Goal: Task Accomplishment & Management: Use online tool/utility

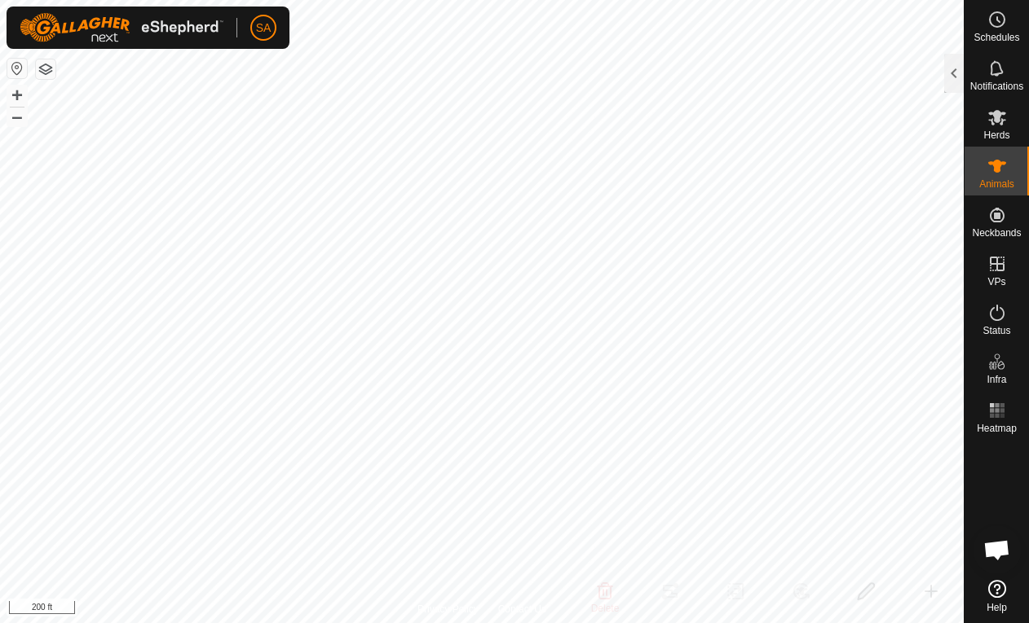
click at [949, 69] on div at bounding box center [954, 73] width 20 height 39
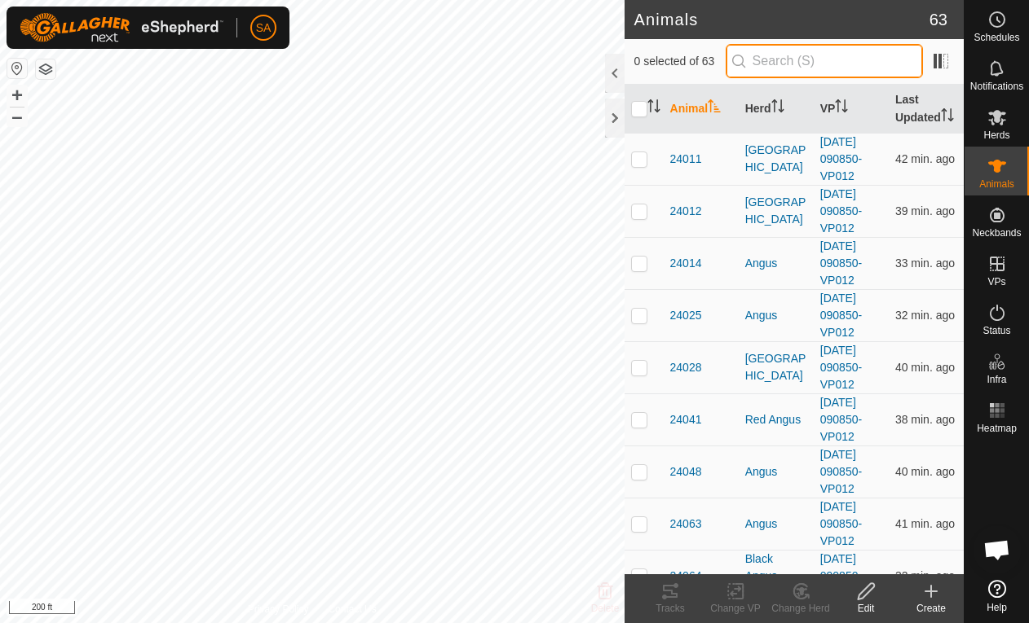
click at [822, 66] on input "text" at bounding box center [823, 61] width 197 height 34
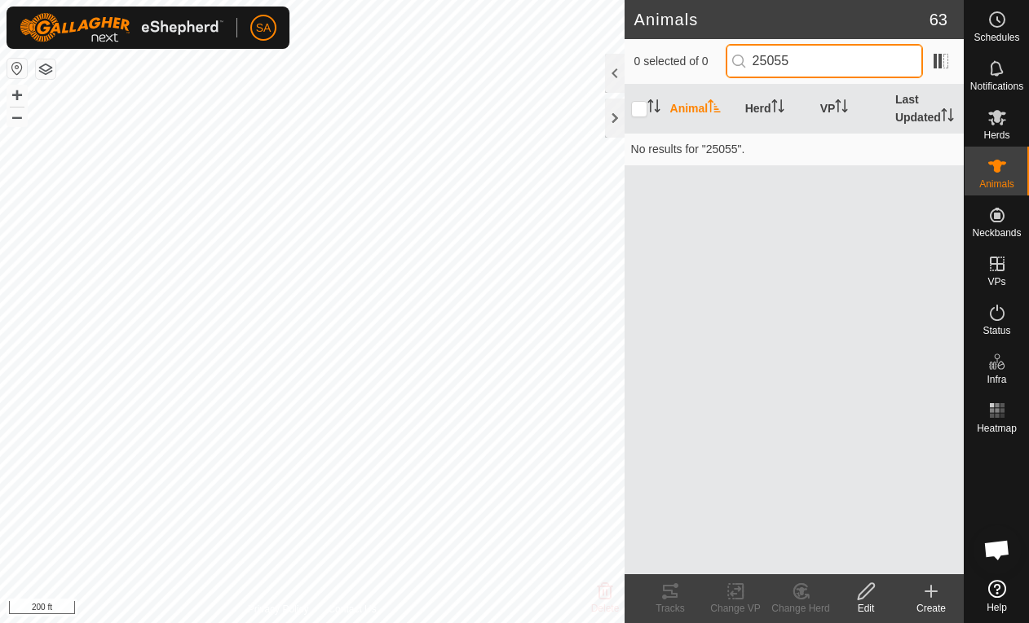
type input "25055"
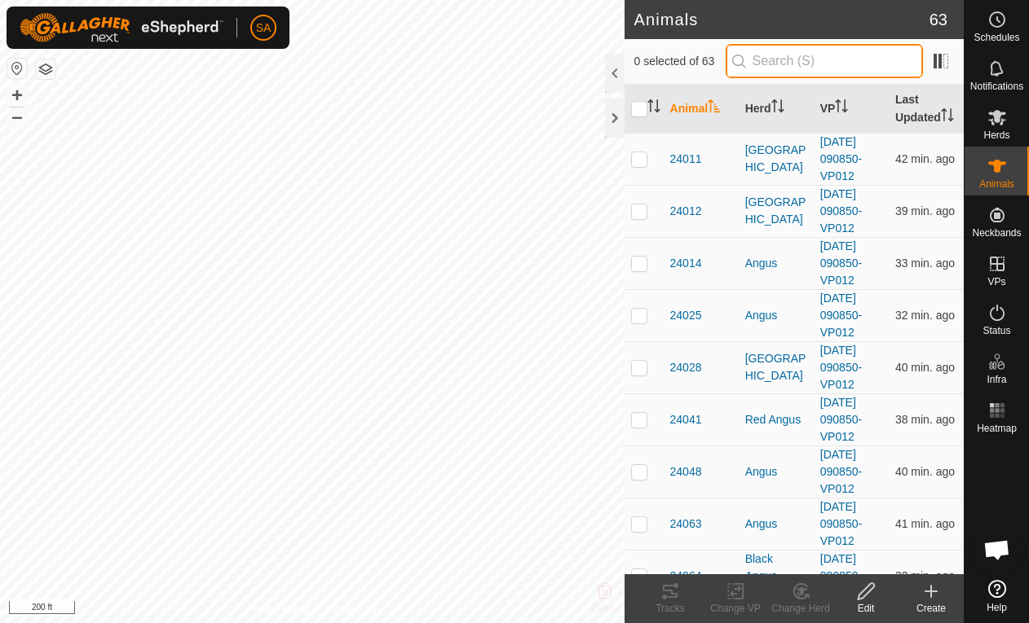
click at [830, 59] on input "text" at bounding box center [823, 61] width 197 height 34
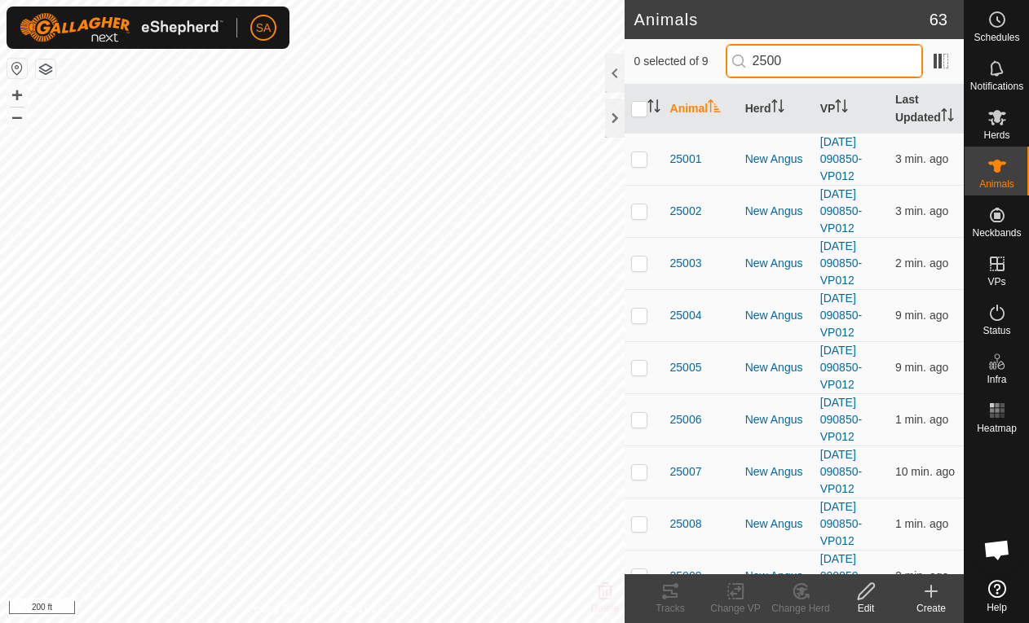
type input "25008"
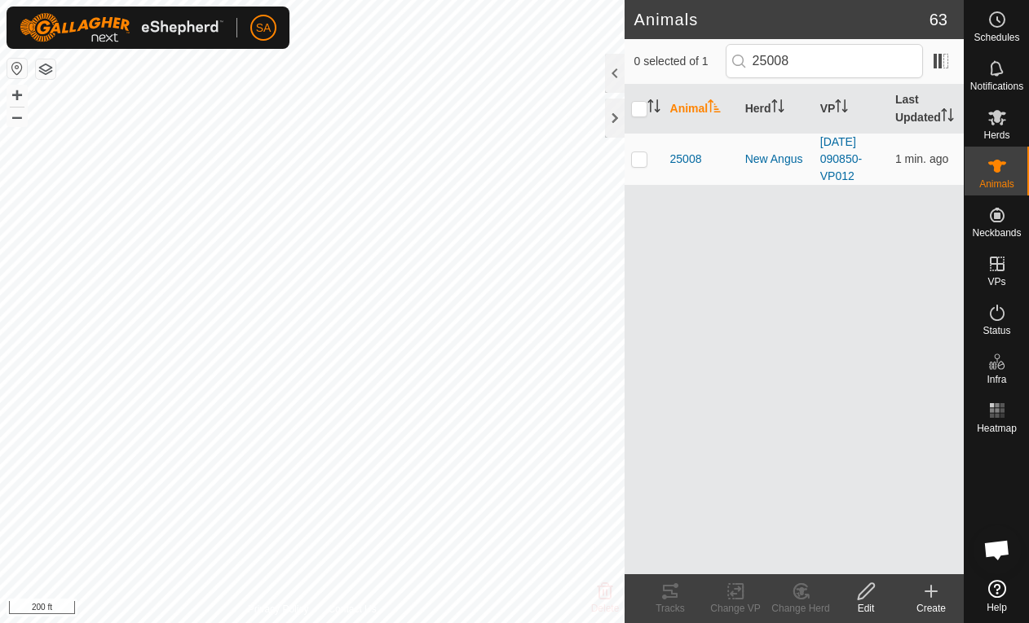
click at [679, 152] on span "25008" at bounding box center [686, 159] width 32 height 17
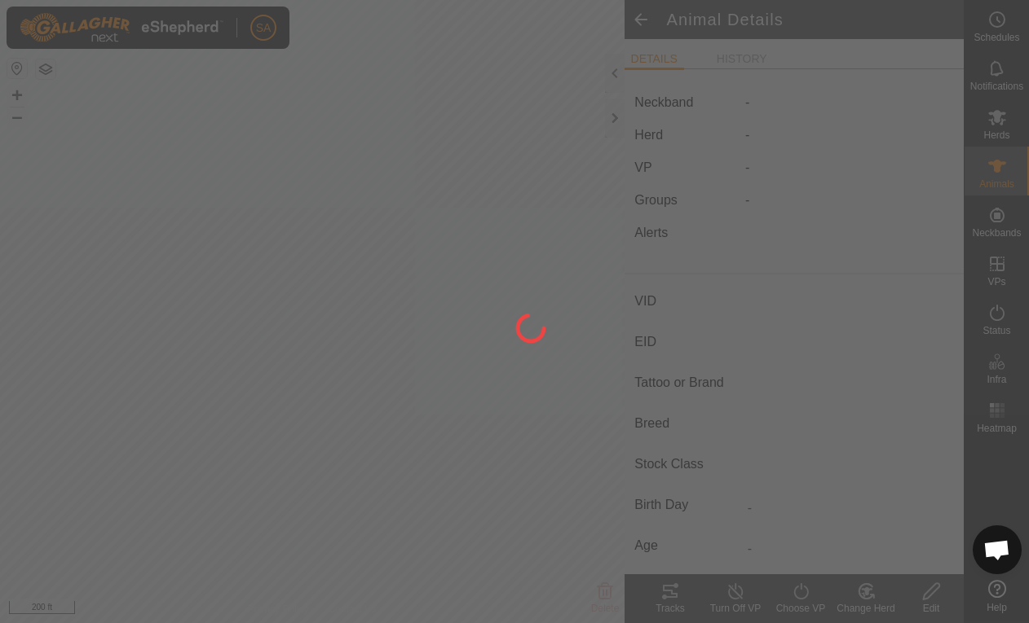
type input "25008"
type input "840003304719064"
type input "14 Pink"
type input "Black Angus"
type input "-"
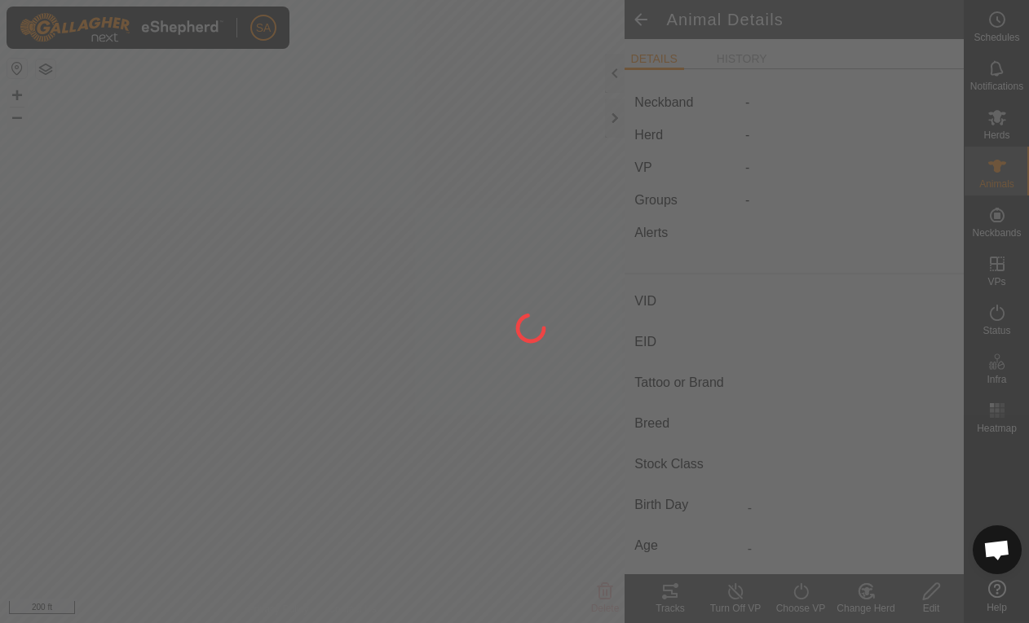
type input "03/2021"
type input "4 years 7 months"
type input "Pregnant"
type input "0 kg"
type input "-"
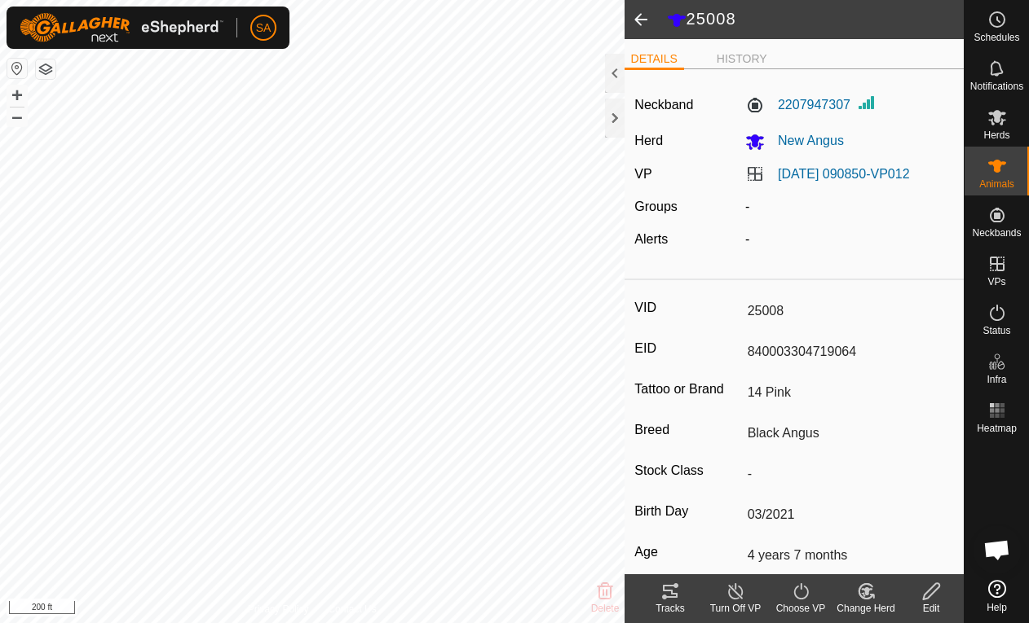
click at [667, 599] on icon at bounding box center [670, 592] width 20 height 20
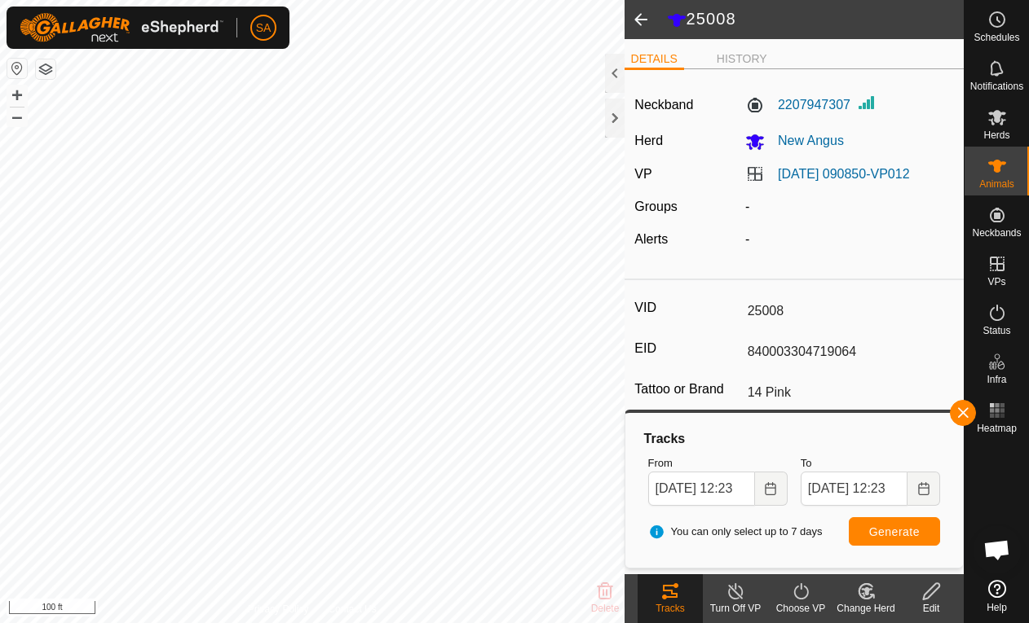
click at [607, 122] on div at bounding box center [615, 118] width 20 height 39
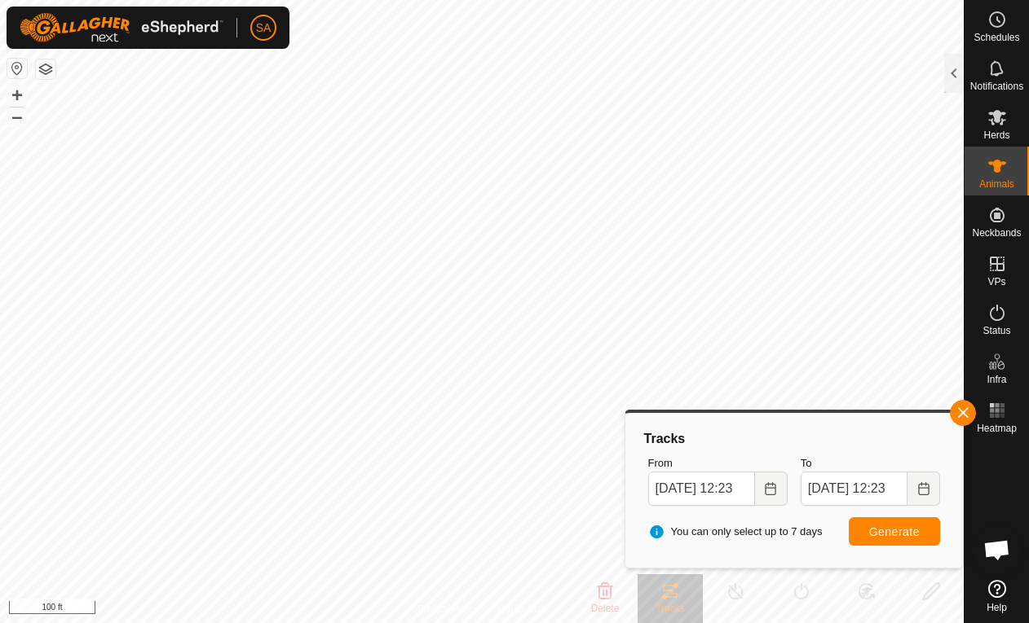
click at [948, 68] on div at bounding box center [954, 73] width 20 height 39
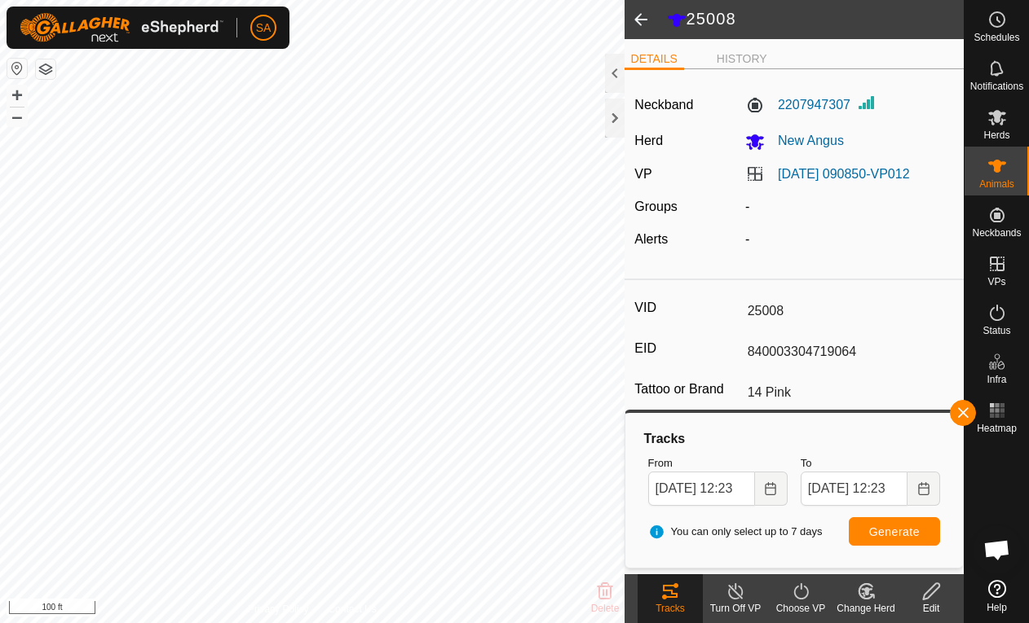
click at [607, 66] on div at bounding box center [615, 73] width 20 height 39
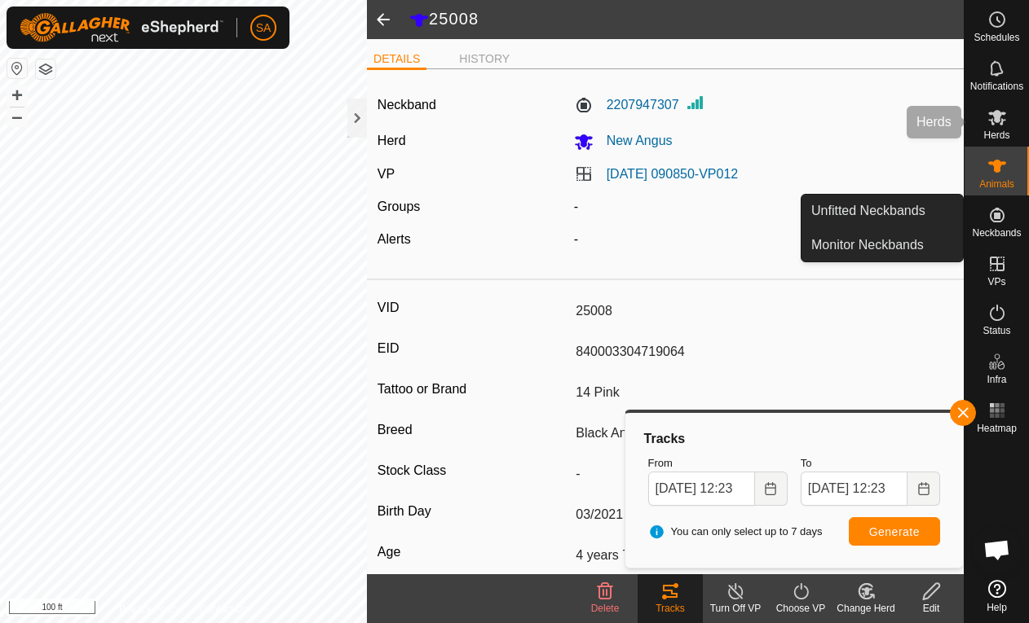
click at [996, 116] on icon at bounding box center [997, 117] width 18 height 15
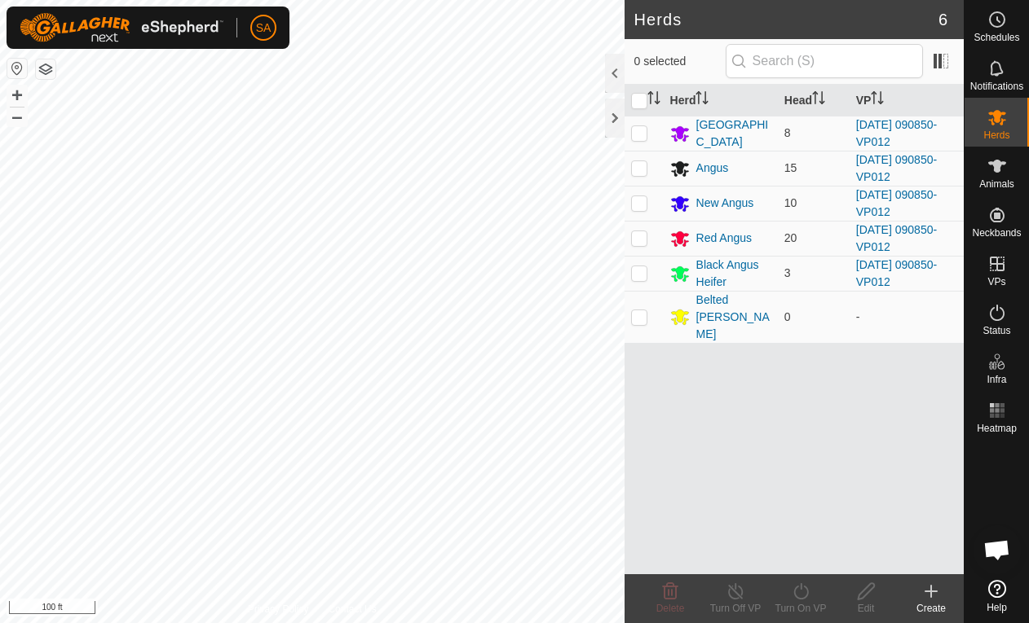
click at [1011, 123] on es-mob-svg-icon at bounding box center [996, 117] width 29 height 26
click at [711, 200] on div "New Angus" at bounding box center [725, 203] width 58 height 17
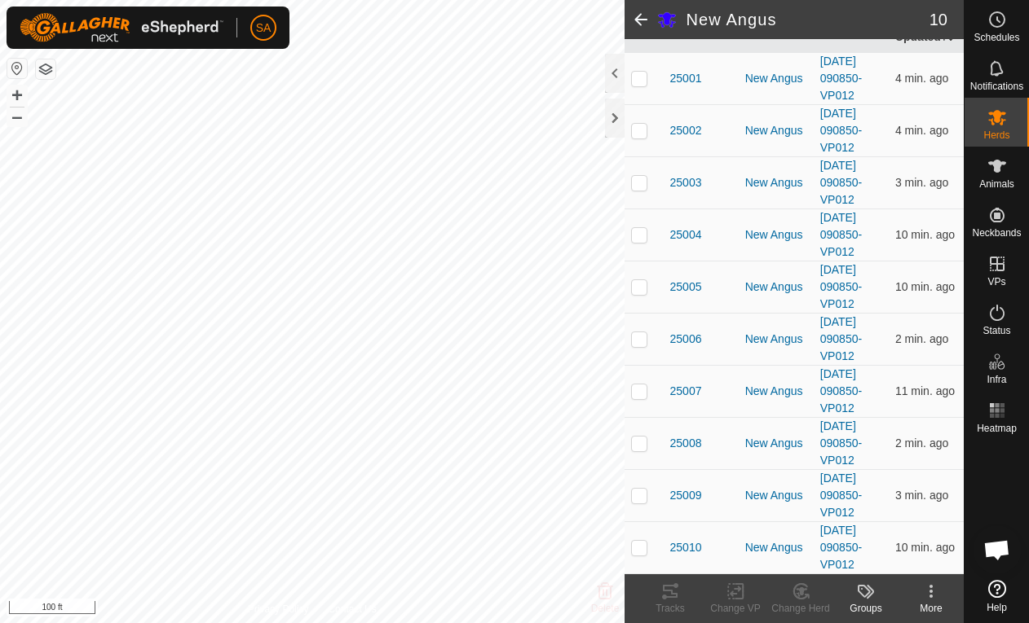
scroll to position [209, 0]
click at [690, 289] on span "25005" at bounding box center [686, 287] width 32 height 17
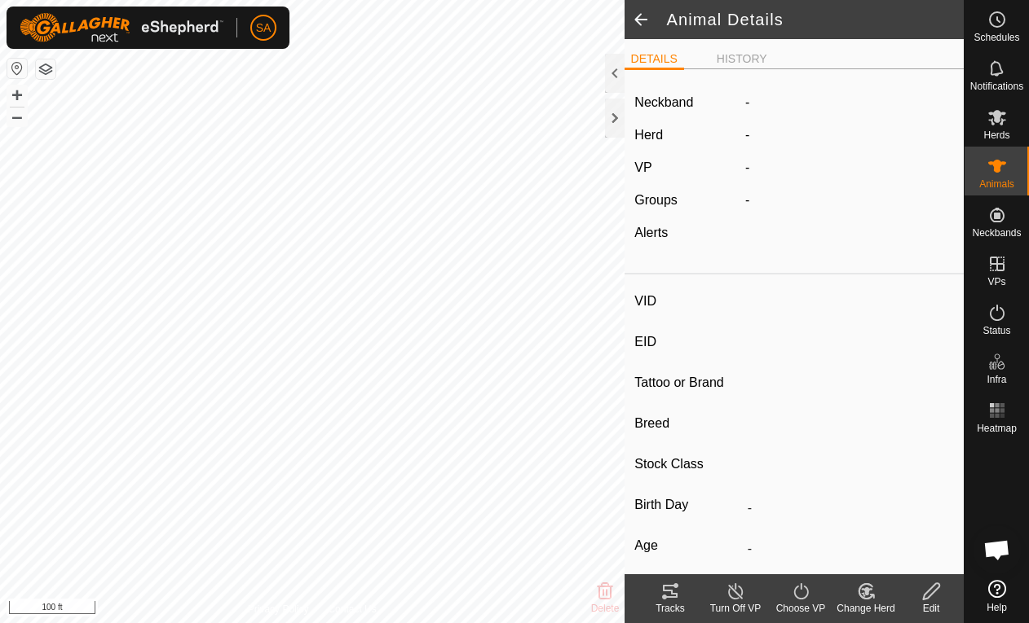
type input "25005"
type input "840003304719061"
type input "23 Green"
type input "Black Angus"
type input "-"
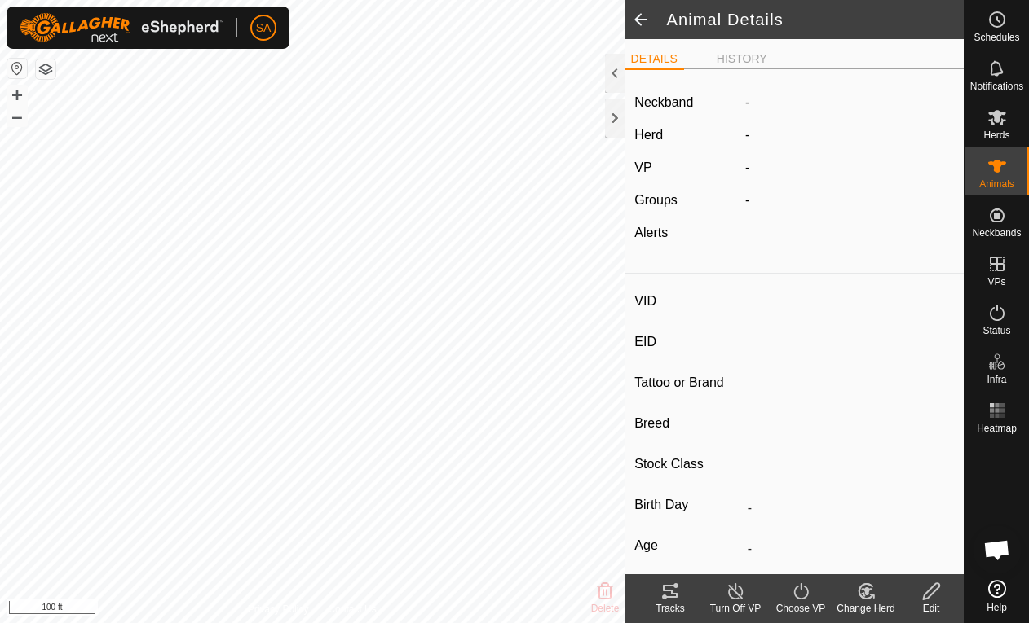
type input "03/2022"
type input "3 years 7 months"
type input "Pregnant"
type input "0 kg"
type input "-"
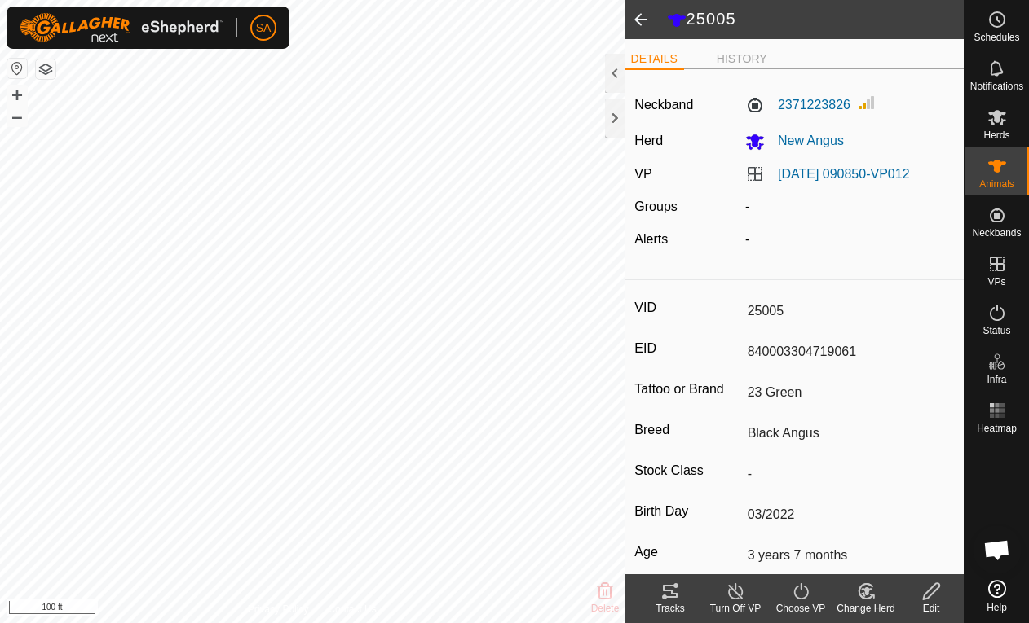
click at [646, 23] on span at bounding box center [640, 19] width 33 height 39
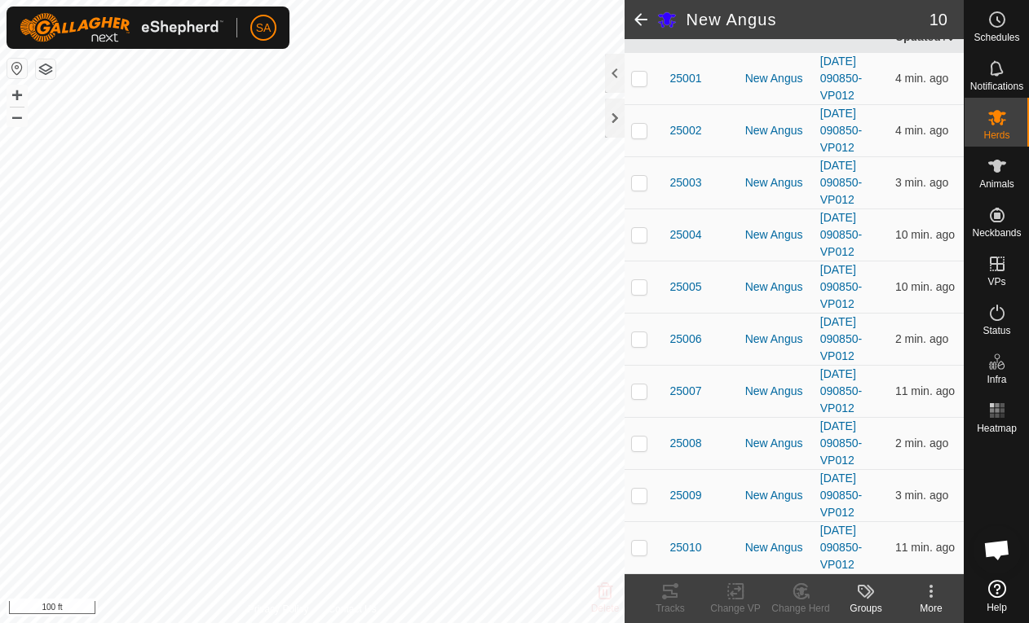
scroll to position [209, 0]
click at [699, 547] on span "25010" at bounding box center [686, 548] width 32 height 17
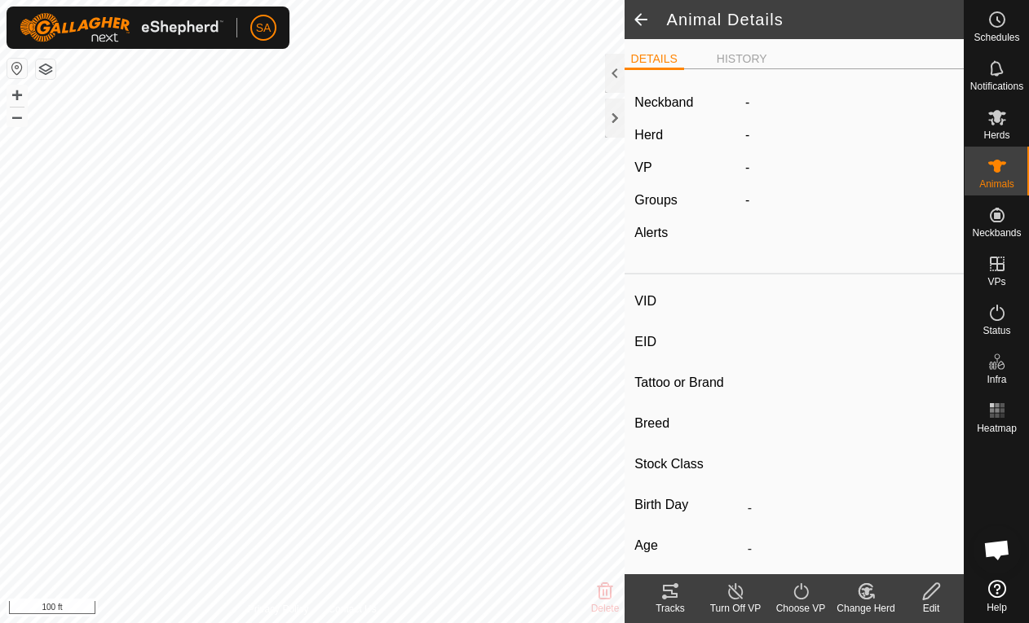
type input "25010"
type input "840003304719066"
type input "12 Pink"
type input "Black Angus"
type input "-"
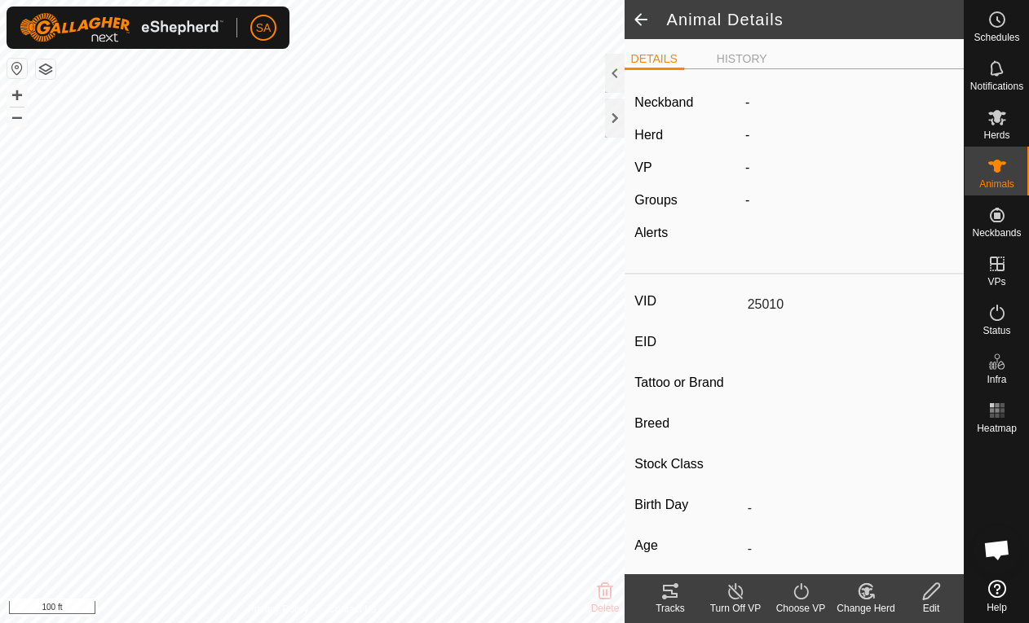
type input "03/2021"
type input "4 years 7 months"
type input "Pregnant"
type input "0 kg"
type input "-"
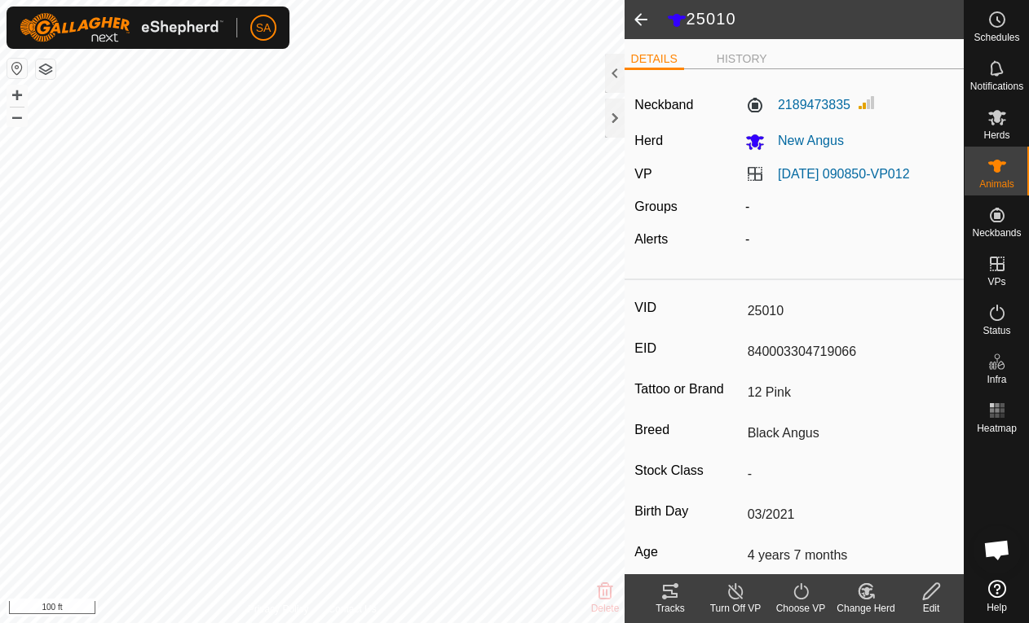
click at [812, 357] on input "840003304719066" at bounding box center [847, 352] width 213 height 28
click at [608, 117] on div at bounding box center [615, 118] width 20 height 39
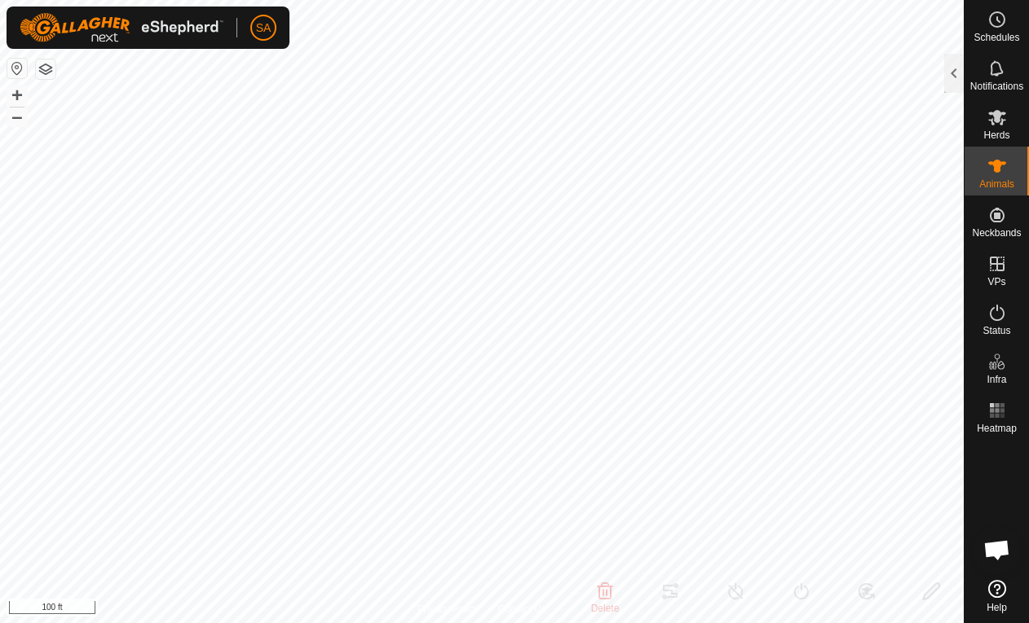
click at [946, 58] on div at bounding box center [954, 73] width 20 height 39
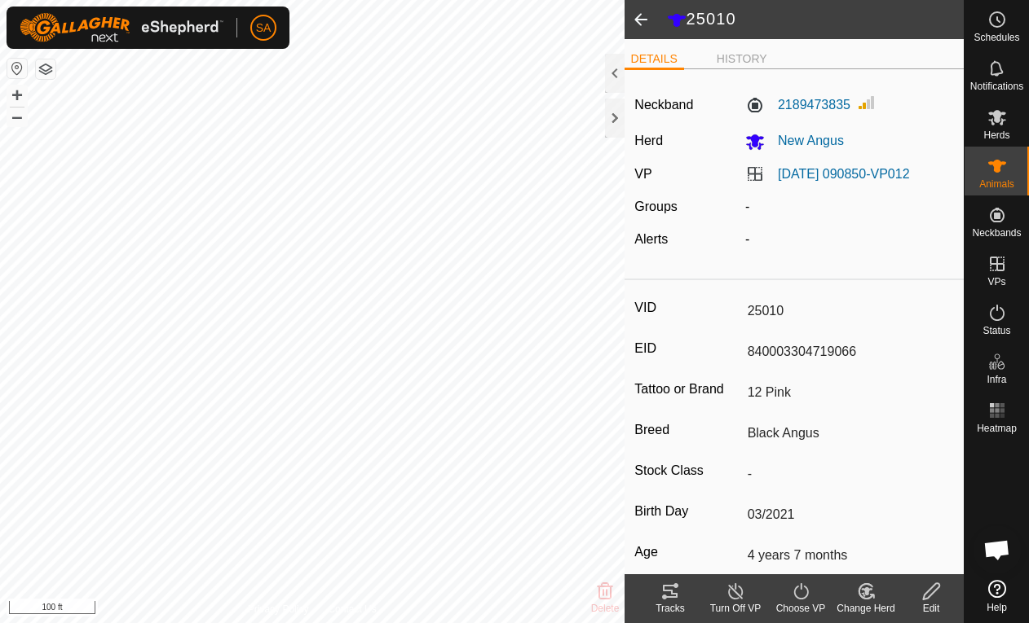
click at [632, 14] on span at bounding box center [640, 19] width 33 height 39
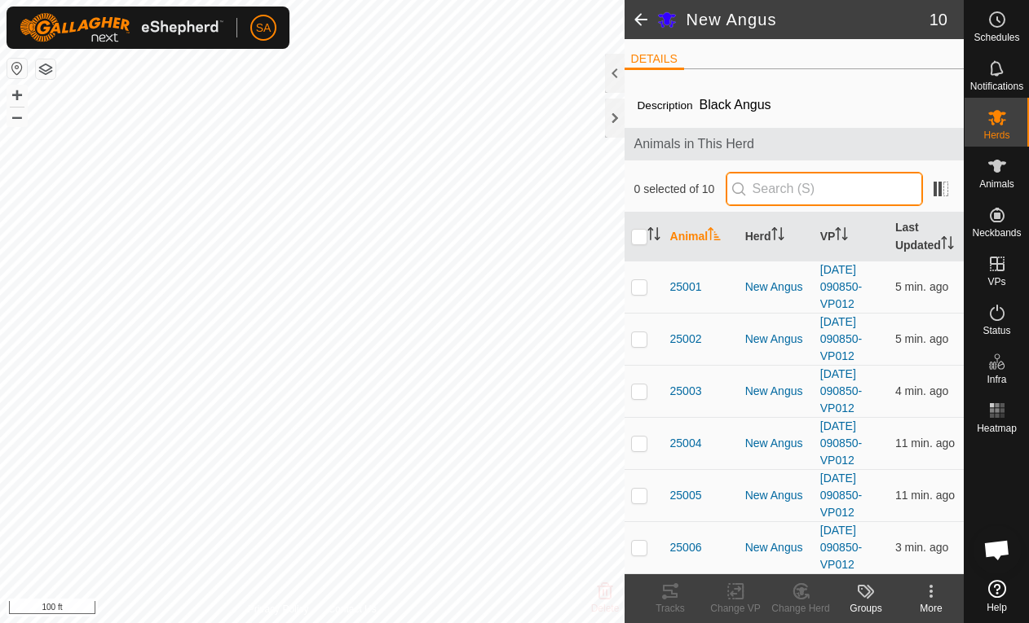
click at [817, 184] on input "text" at bounding box center [823, 189] width 197 height 34
type input "25008"
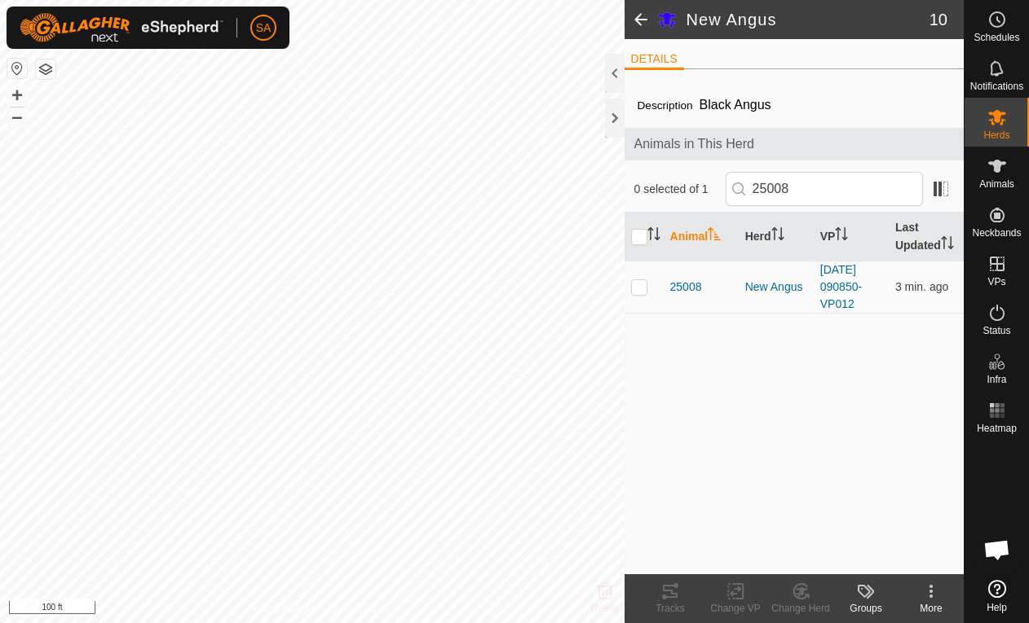
click at [677, 282] on span "25008" at bounding box center [686, 287] width 32 height 17
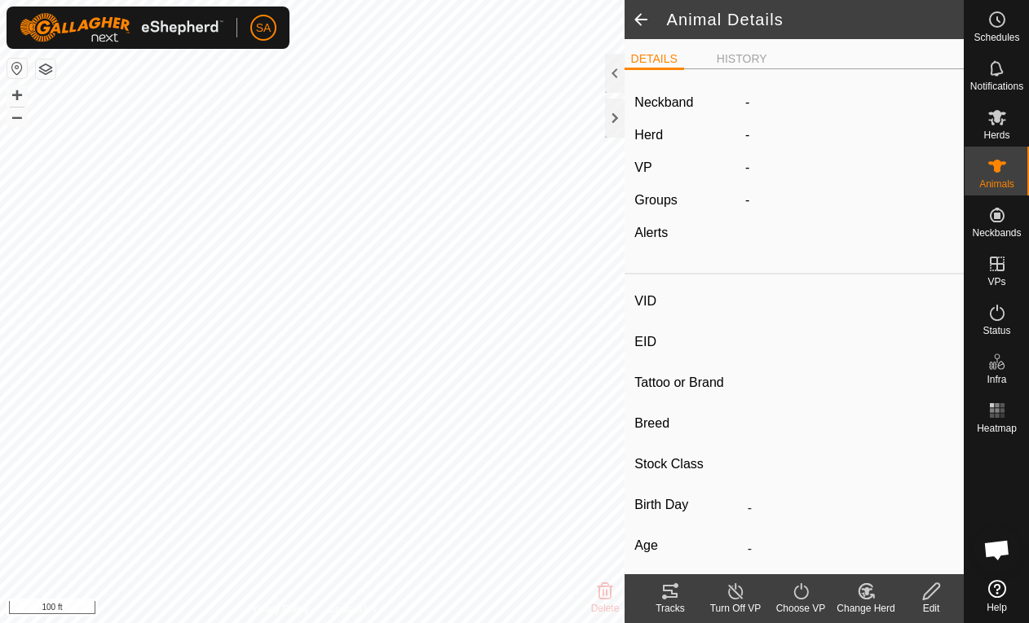
type input "25008"
type input "840003304719064"
type input "14 Pink"
type input "Black Angus"
type input "-"
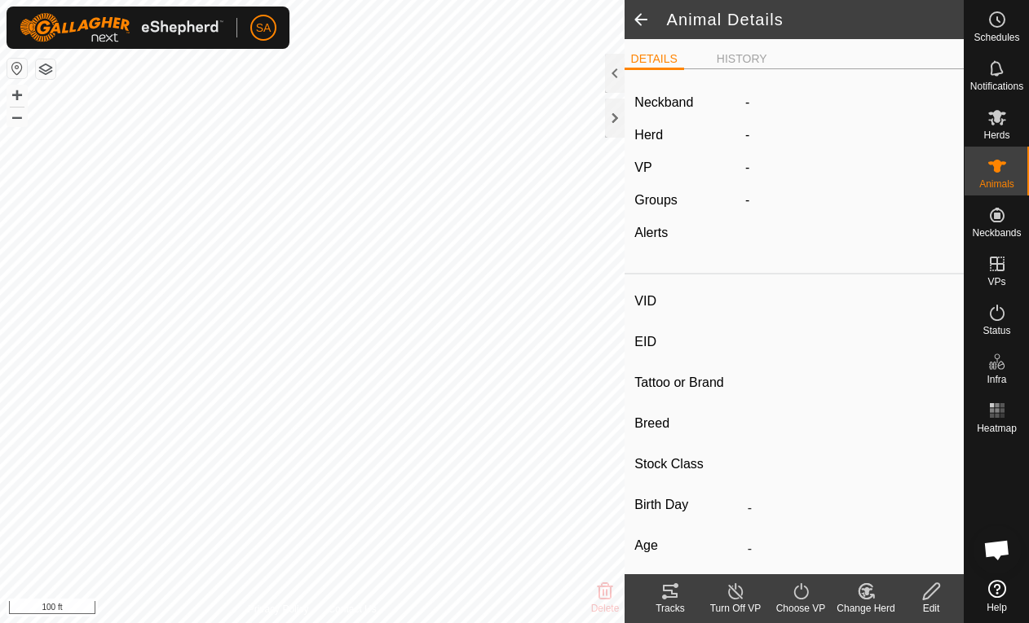
type input "03/2021"
type input "4 years 7 months"
type input "Pregnant"
type input "0 kg"
type input "-"
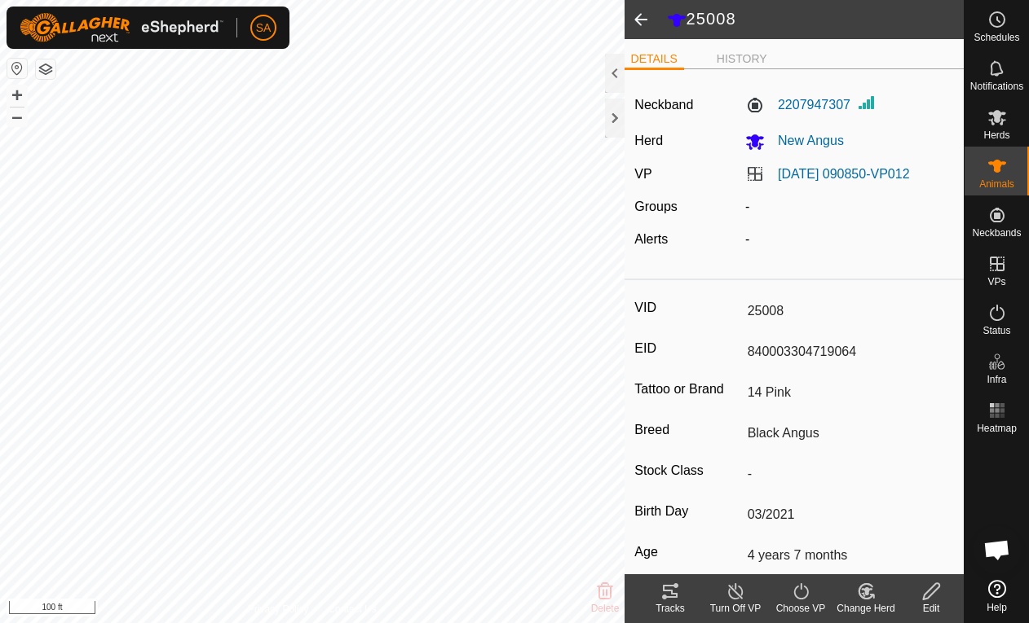
click at [672, 594] on icon at bounding box center [670, 591] width 15 height 13
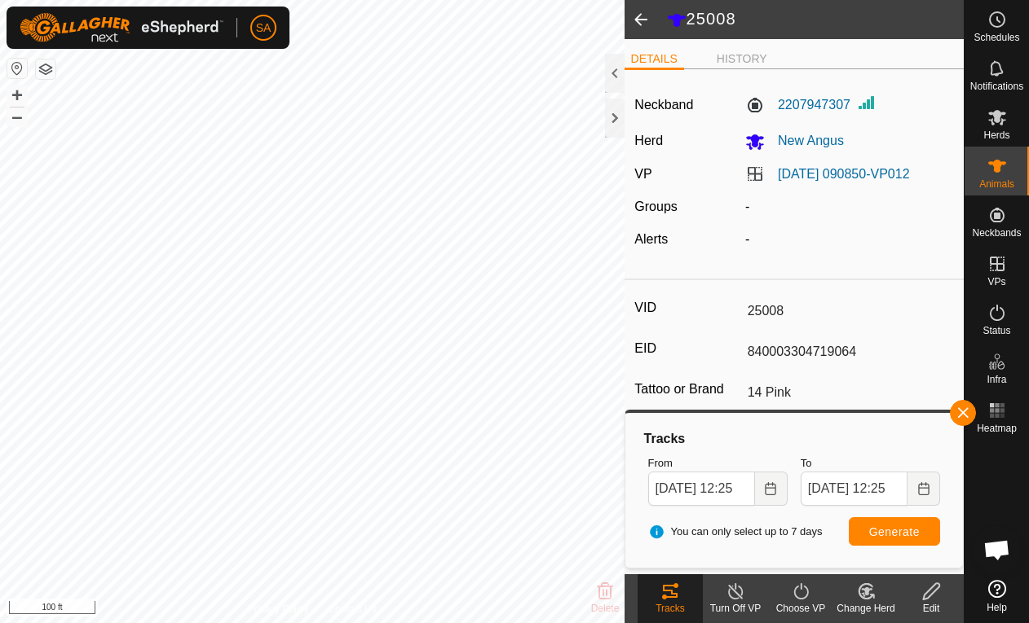
click at [897, 531] on span "Generate" at bounding box center [894, 532] width 51 height 13
click at [764, 488] on icon "Choose Date" at bounding box center [770, 488] width 13 height 13
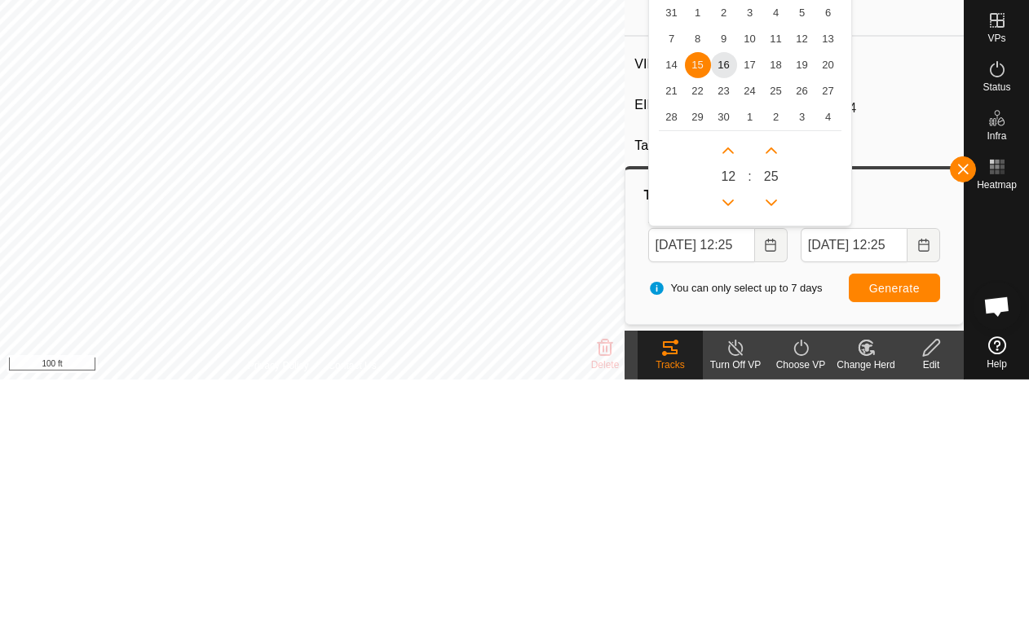
click at [824, 270] on span "13" at bounding box center [828, 283] width 26 height 26
type input "[DATE] 12:25"
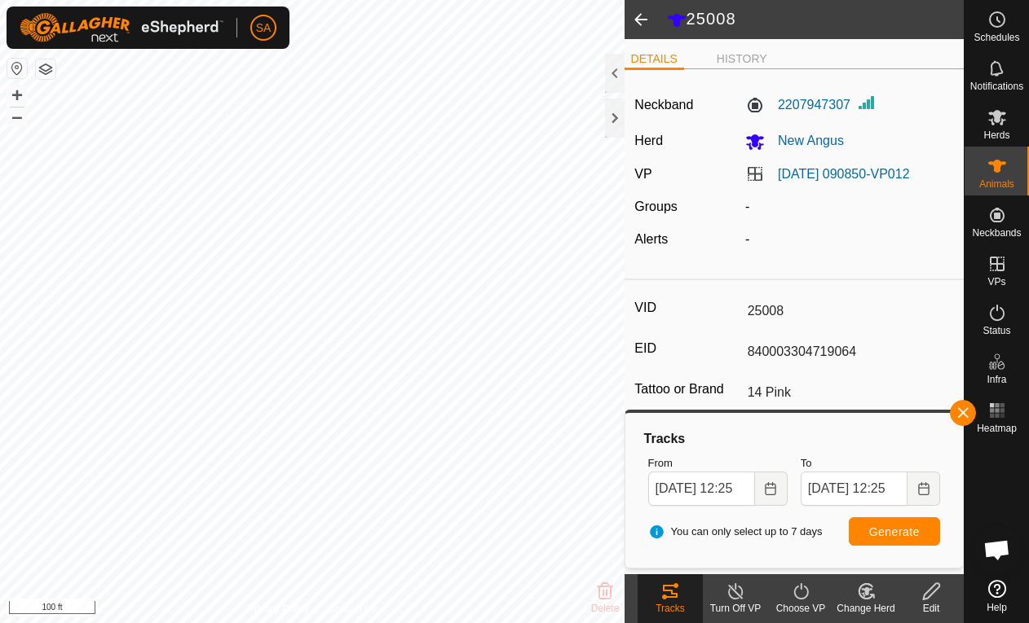
click at [904, 531] on span "Generate" at bounding box center [894, 532] width 51 height 13
click at [623, 117] on div at bounding box center [615, 118] width 20 height 39
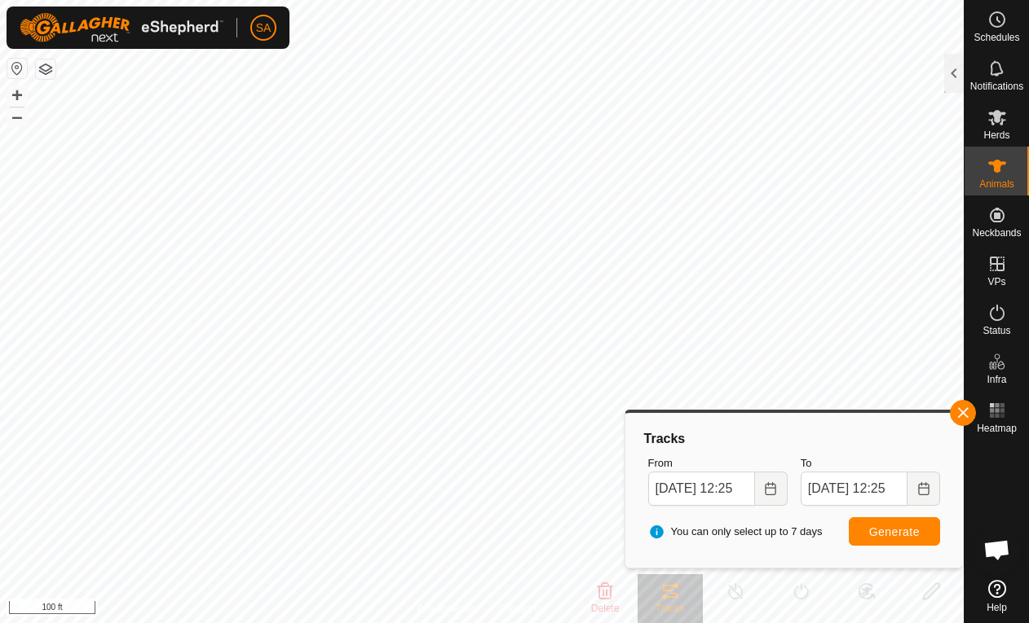
click at [962, 412] on span "button" at bounding box center [962, 413] width 13 height 13
